Goal: Task Accomplishment & Management: Use online tool/utility

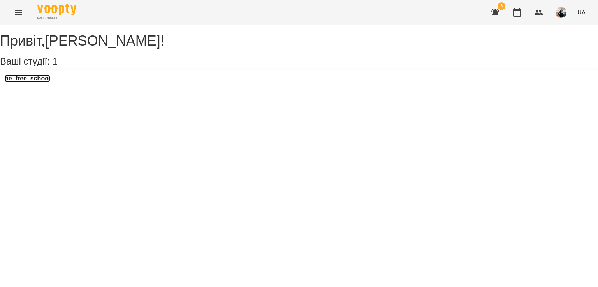
click at [47, 82] on h3 "be_free_school" at bounding box center [28, 78] width 46 height 7
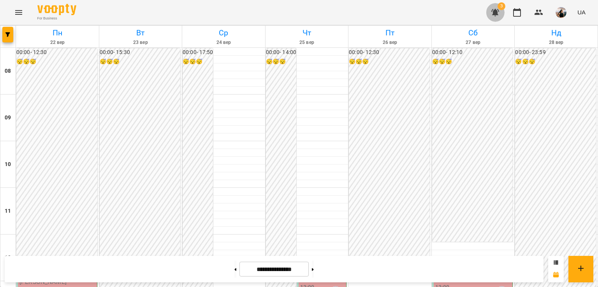
click at [495, 7] on button "button" at bounding box center [495, 12] width 19 height 19
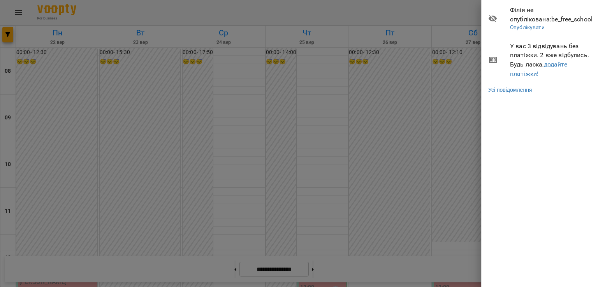
click at [436, 0] on div at bounding box center [299, 143] width 598 height 287
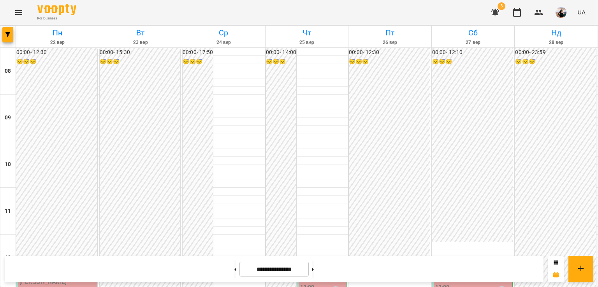
scroll to position [496, 0]
click at [234, 271] on icon at bounding box center [235, 269] width 2 height 3
type input "**********"
